Goal: Information Seeking & Learning: Understand process/instructions

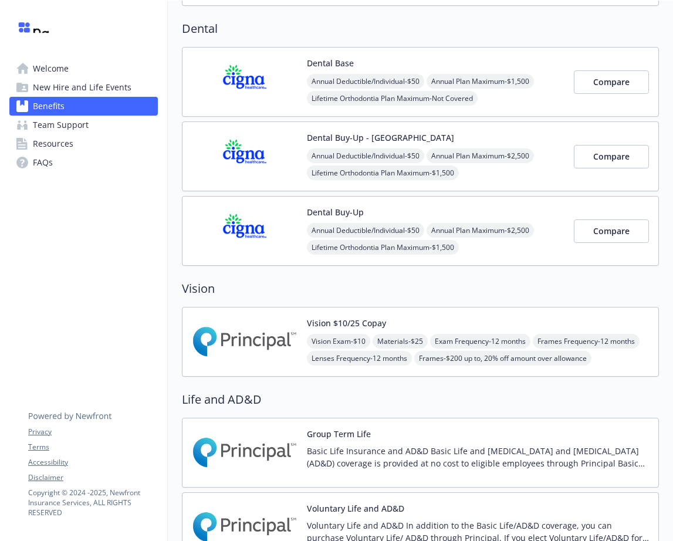
click at [250, 362] on img at bounding box center [245, 342] width 106 height 50
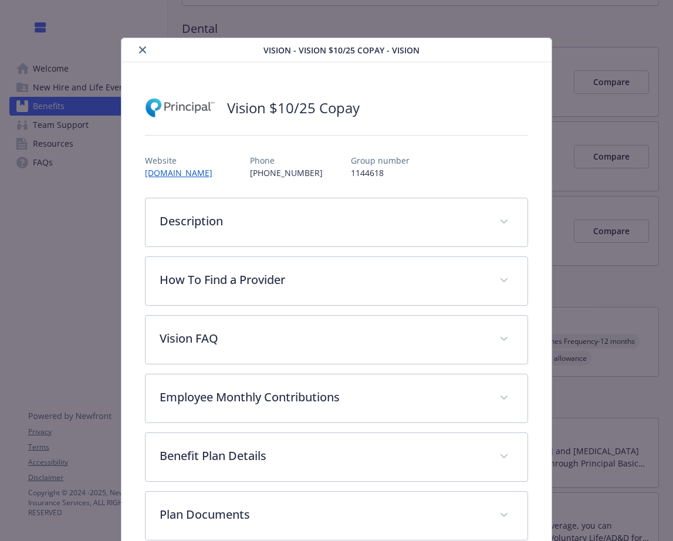
scroll to position [25, 0]
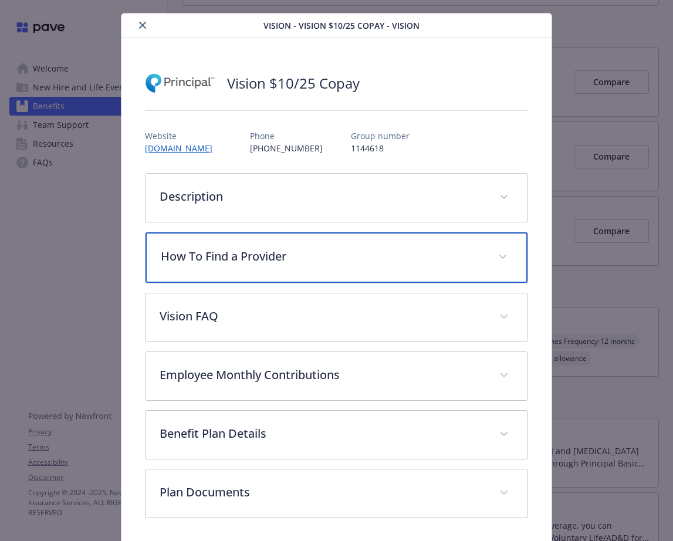
click at [278, 248] on p "How To Find a Provider" at bounding box center [322, 257] width 323 height 18
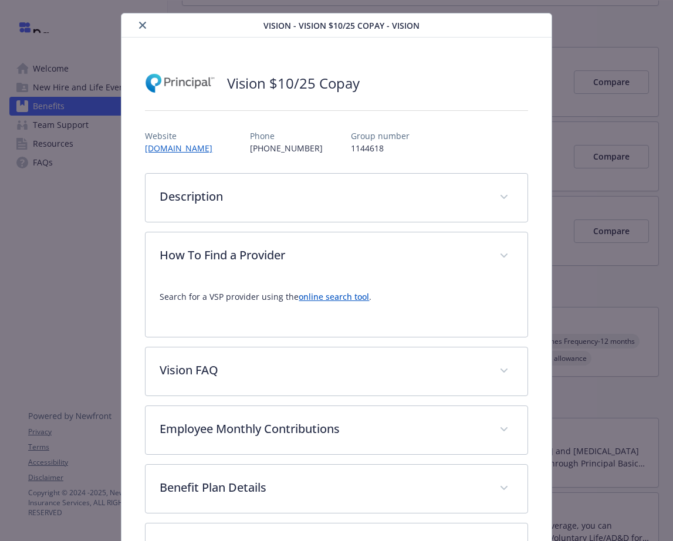
click at [319, 301] on link "online search tool" at bounding box center [334, 296] width 70 height 11
